Goal: Information Seeking & Learning: Learn about a topic

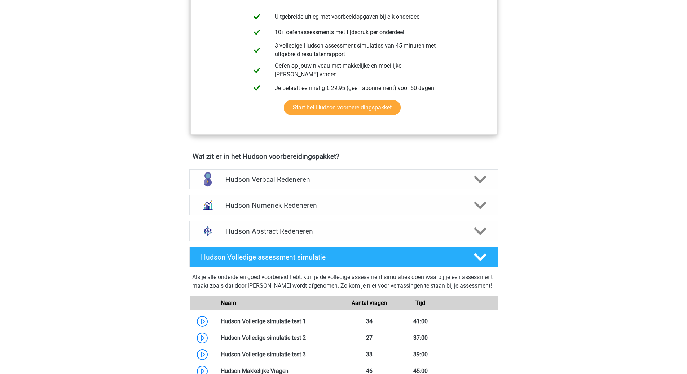
scroll to position [324, 0]
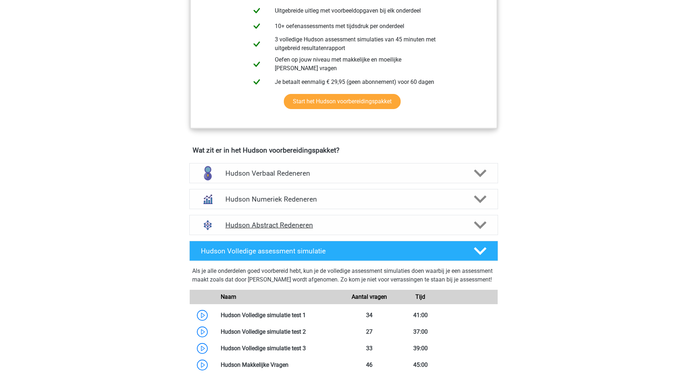
click at [240, 223] on h4 "Hudson Abstract Redeneren" at bounding box center [343, 225] width 236 height 8
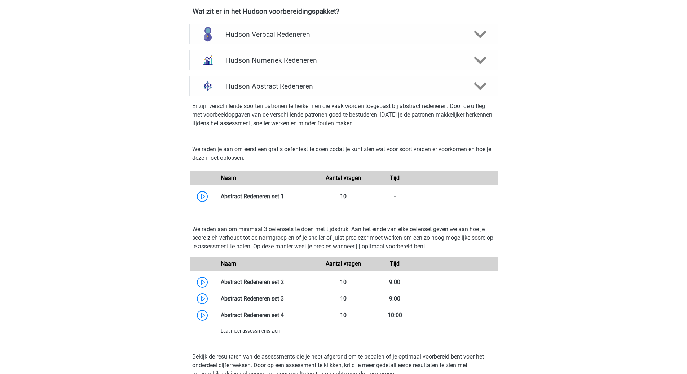
scroll to position [469, 0]
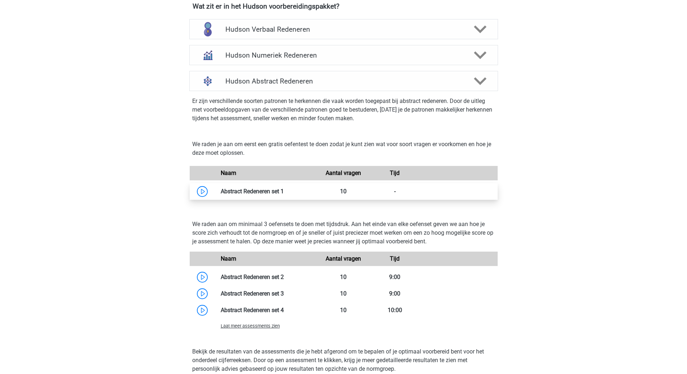
click at [284, 191] on link at bounding box center [284, 191] width 0 height 7
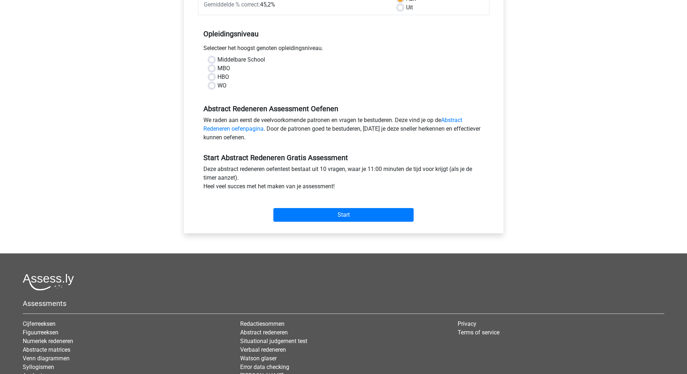
scroll to position [144, 0]
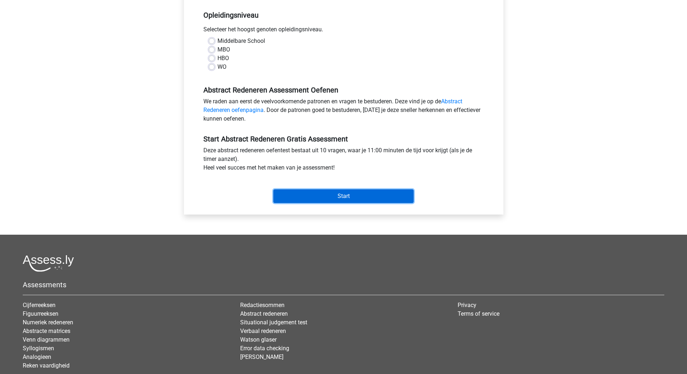
click at [338, 197] on input "Start" at bounding box center [343, 197] width 140 height 14
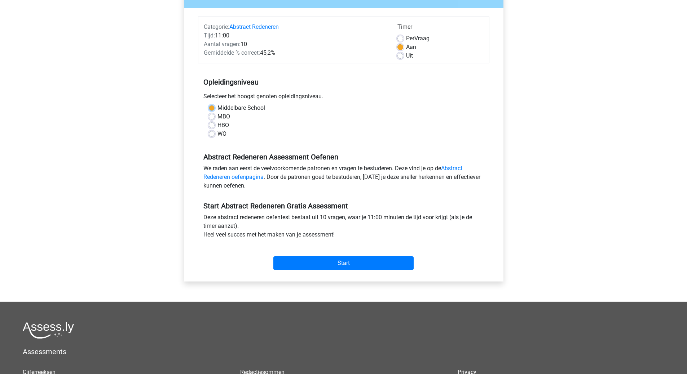
scroll to position [72, 0]
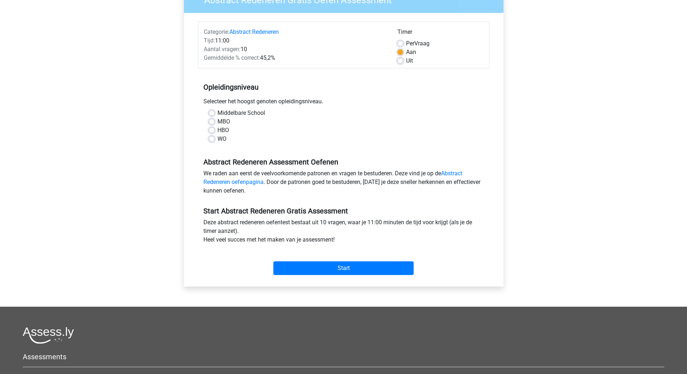
click at [185, 149] on div "Abstract Redeneren Gratis Oefen Assessment Categorie: Abstract Redeneren Tijd: …" at bounding box center [343, 141] width 331 height 332
click at [217, 113] on label "Middelbare School" at bounding box center [241, 113] width 48 height 9
click at [210, 113] on input "Middelbare School" at bounding box center [212, 112] width 6 height 7
radio input "true"
click at [311, 270] on input "Start" at bounding box center [343, 269] width 140 height 14
